Goal: Ask a question

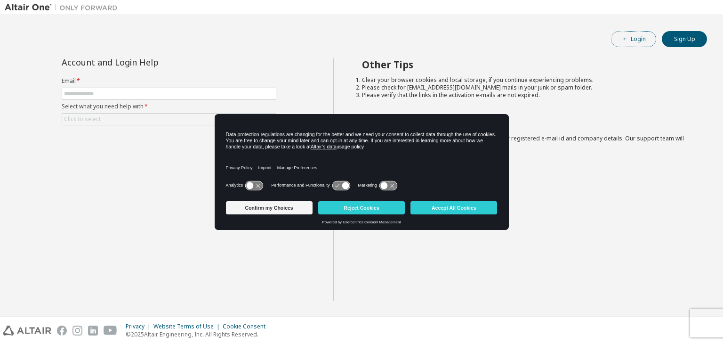
click at [624, 40] on icon "button" at bounding box center [626, 39] width 6 height 6
click at [203, 93] on input "text" at bounding box center [169, 94] width 210 height 8
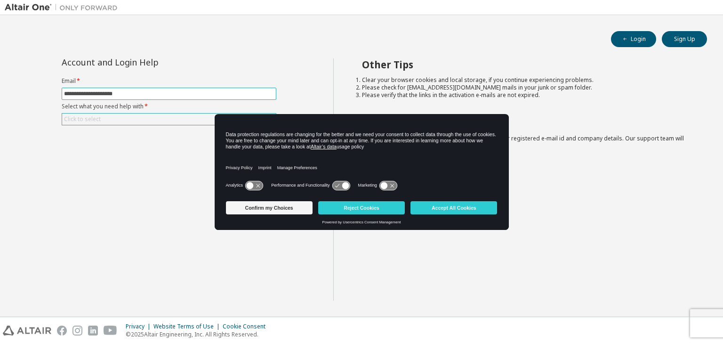
type input "**********"
click at [174, 119] on div "Click to select" at bounding box center [169, 119] width 214 height 11
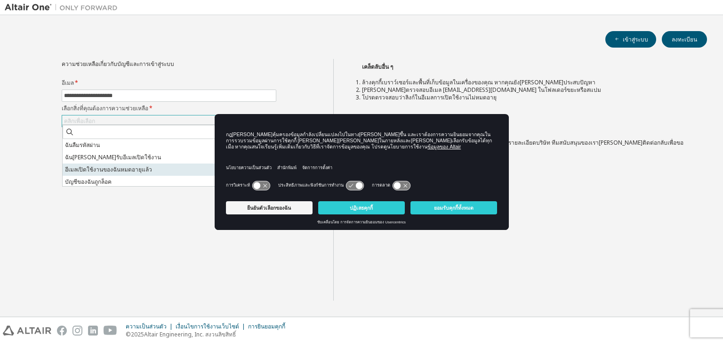
scroll to position [26, 0]
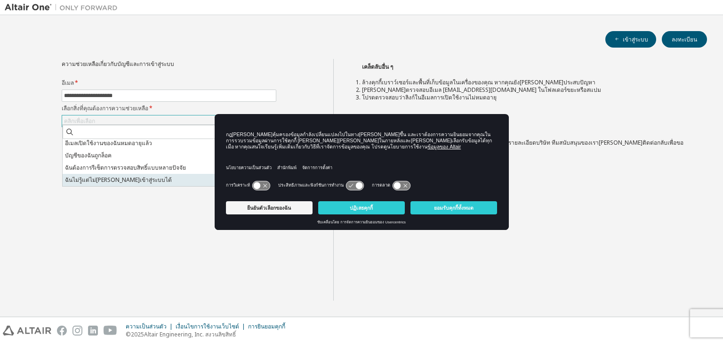
click at [106, 181] on font "ฉันไม่รู้แต่ไม่[PERSON_NAME]เข้าสู่ระบบได้" at bounding box center [118, 180] width 107 height 8
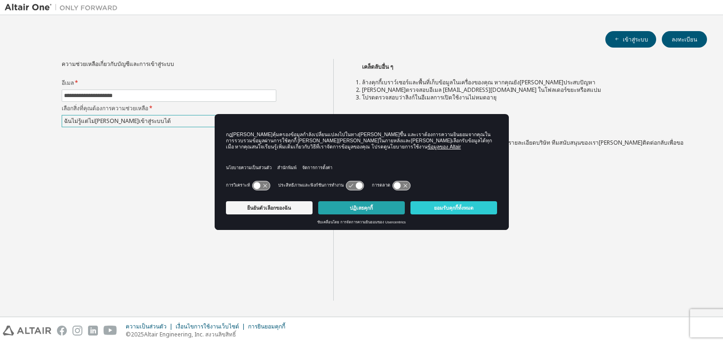
click at [350, 207] on font "ปฏิเสธคุกกี้" at bounding box center [361, 208] width 23 height 6
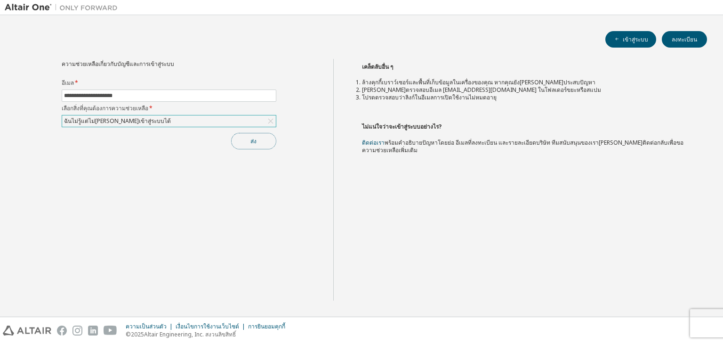
click at [254, 144] on font "ส่ง" at bounding box center [254, 141] width 6 height 8
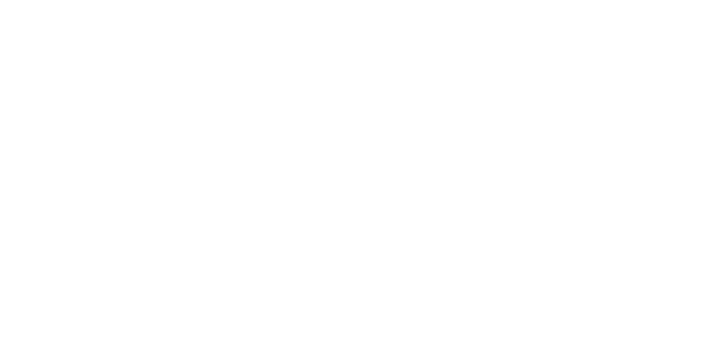
click at [537, 124] on div at bounding box center [361, 172] width 723 height 344
click at [596, 85] on div at bounding box center [361, 172] width 723 height 344
